Goal: Task Accomplishment & Management: Use online tool/utility

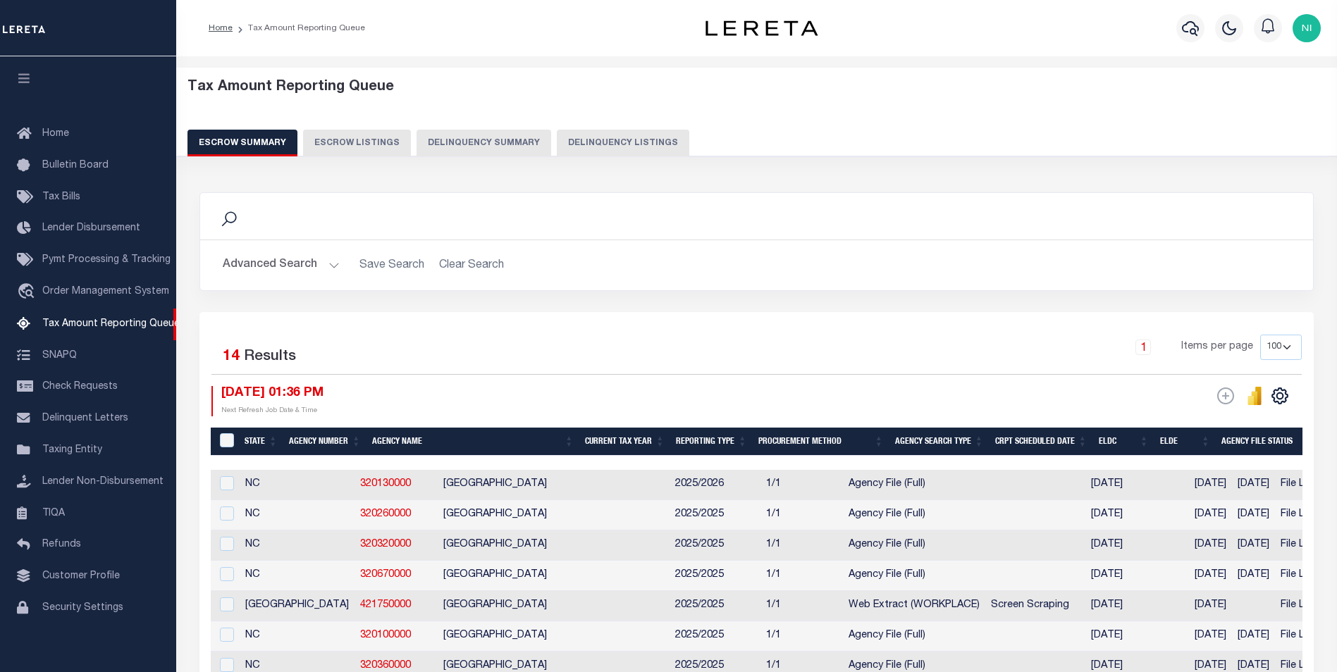
select select "100"
select select
select select "7"
select select "100"
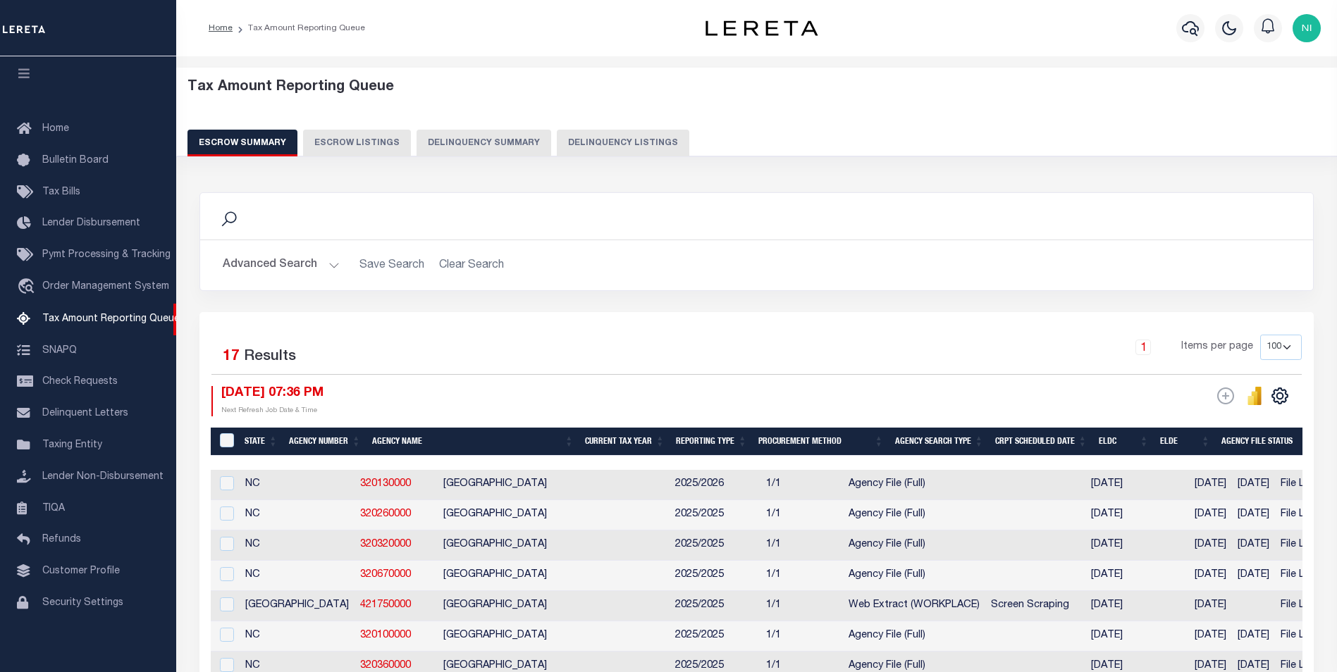
click at [323, 259] on button "Advanced Search" at bounding box center [281, 265] width 117 height 27
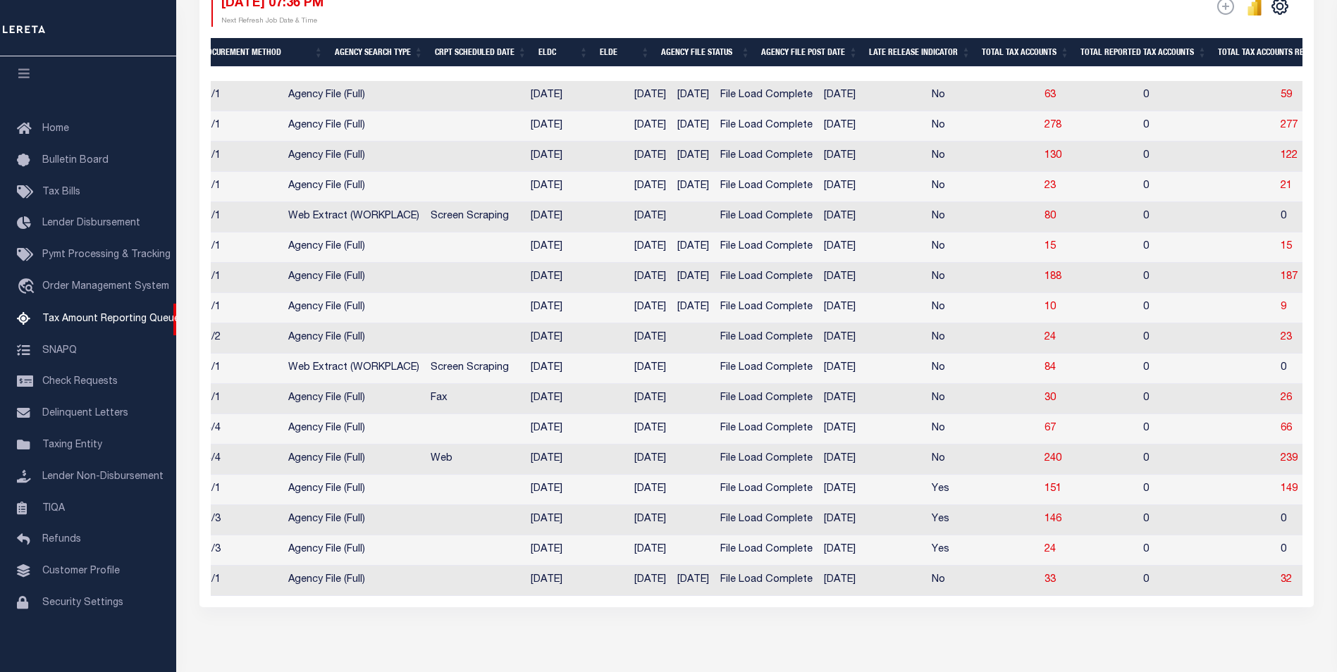
scroll to position [0, 0]
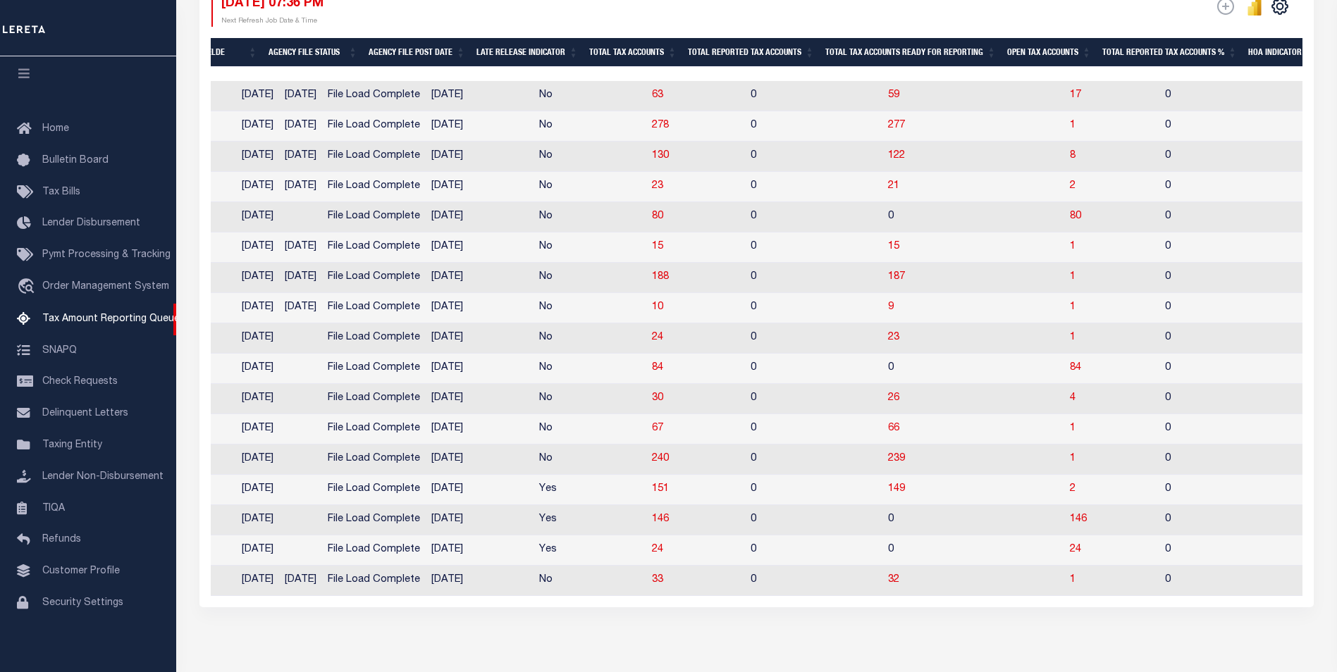
click at [978, 648] on div "Search Advanced Search Save Search Clear Search EscrowSummaryGridWrapper_dynami…" at bounding box center [756, 3] width 1133 height 1292
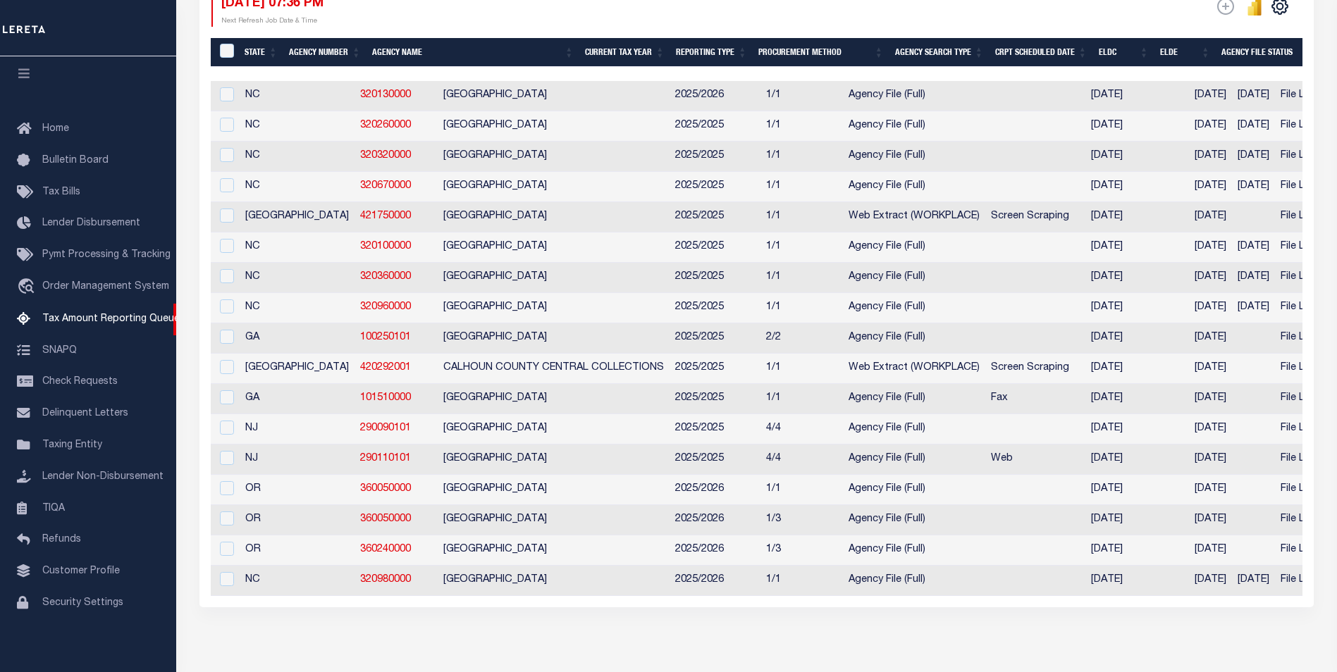
click at [566, 607] on div "Selected 17 Results 1 Items per page 10 25 50 100 500 10/13/2025 07:36 PM ESCRO…" at bounding box center [756, 264] width 1114 height 684
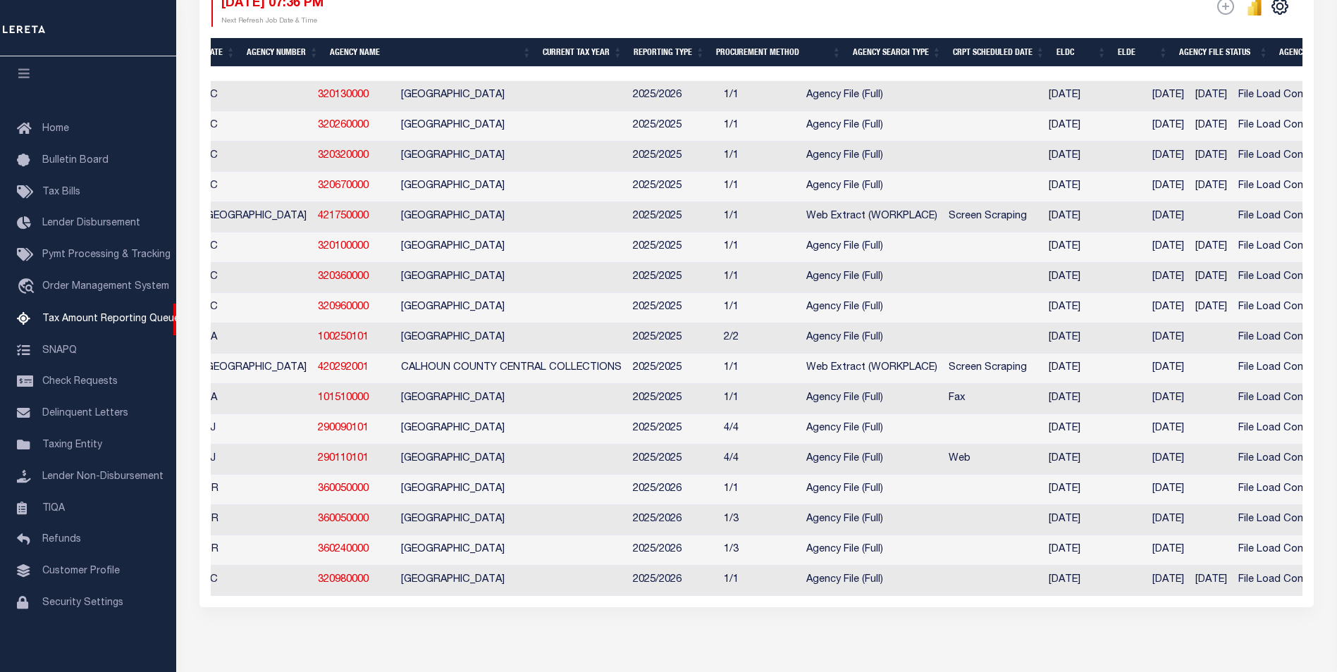
scroll to position [0, 61]
